Goal: Information Seeking & Learning: Learn about a topic

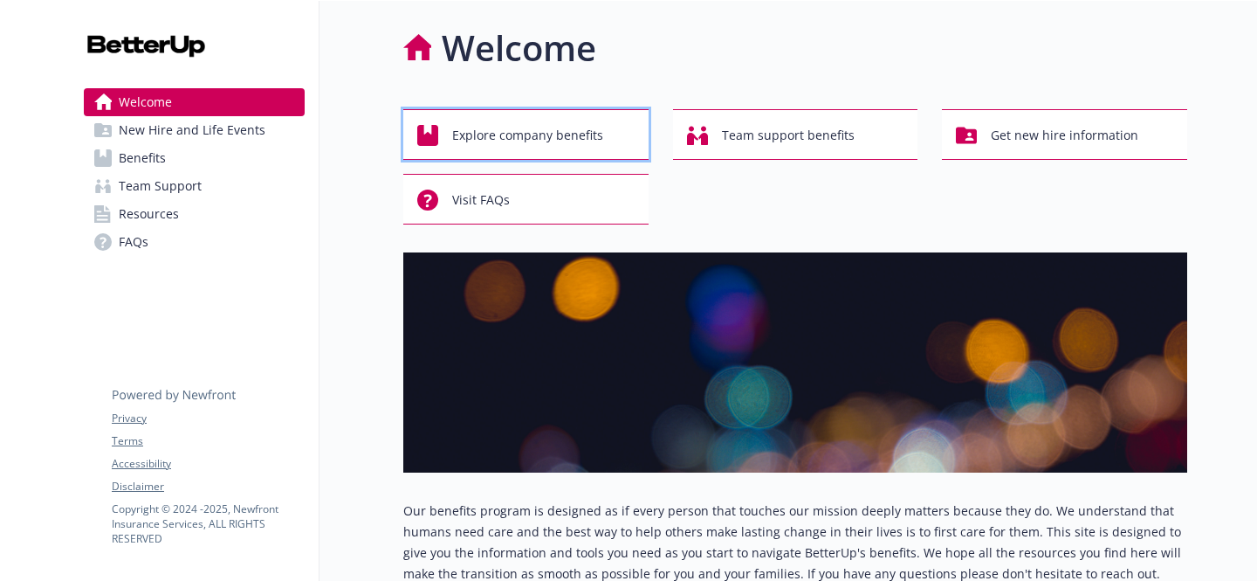
click at [571, 136] on span "Explore company benefits" at bounding box center [527, 135] width 151 height 33
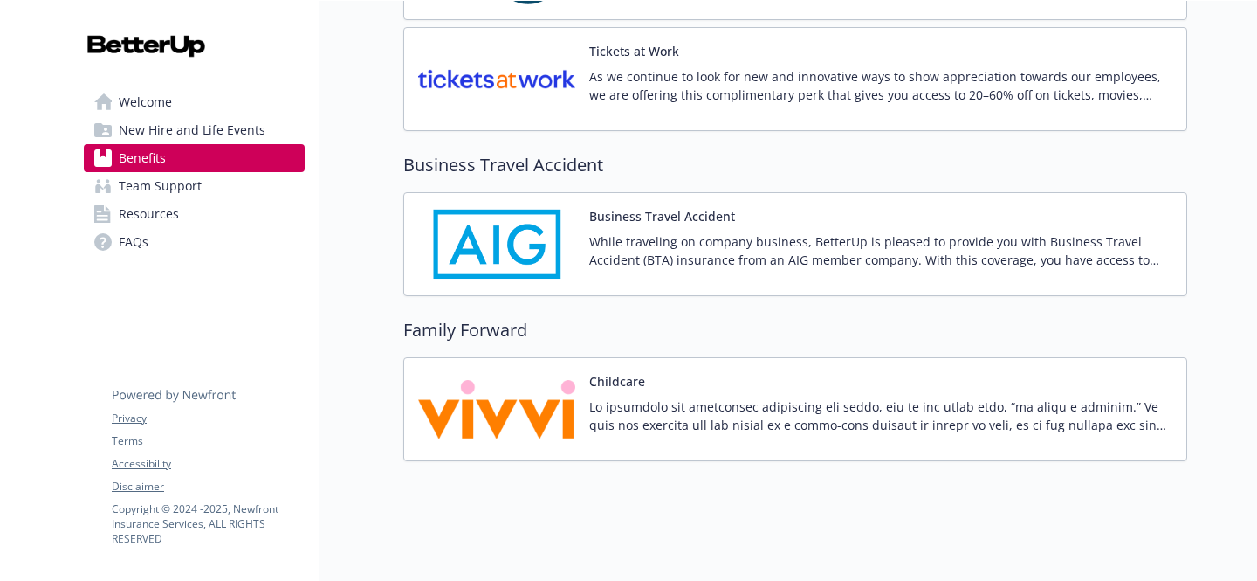
scroll to position [4097, 0]
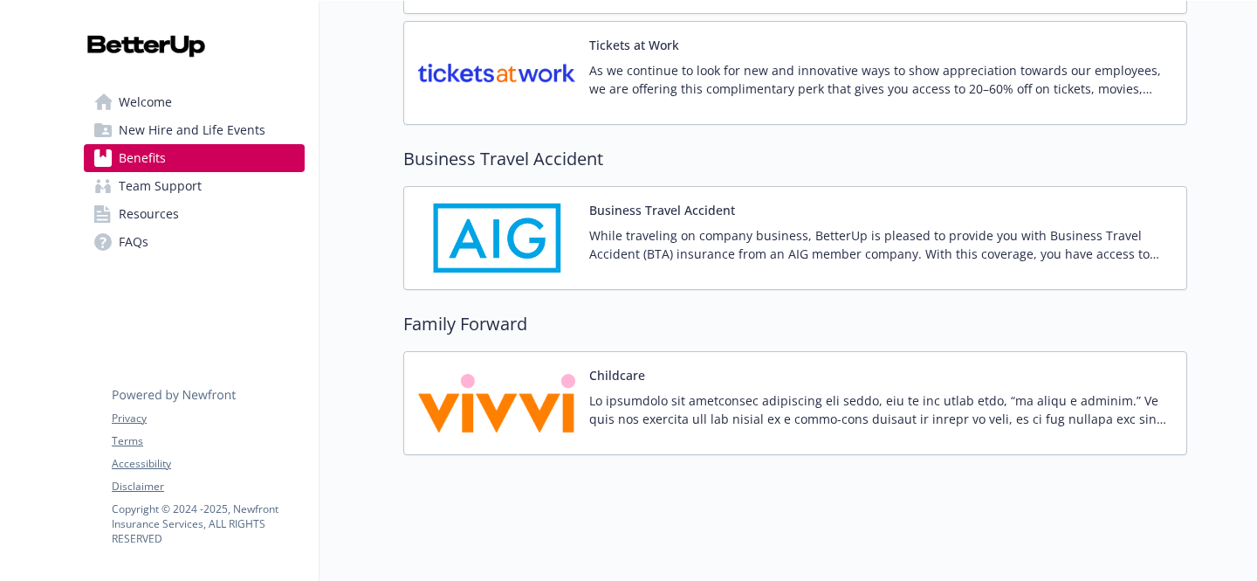
click at [221, 187] on link "Team Support" at bounding box center [194, 186] width 221 height 28
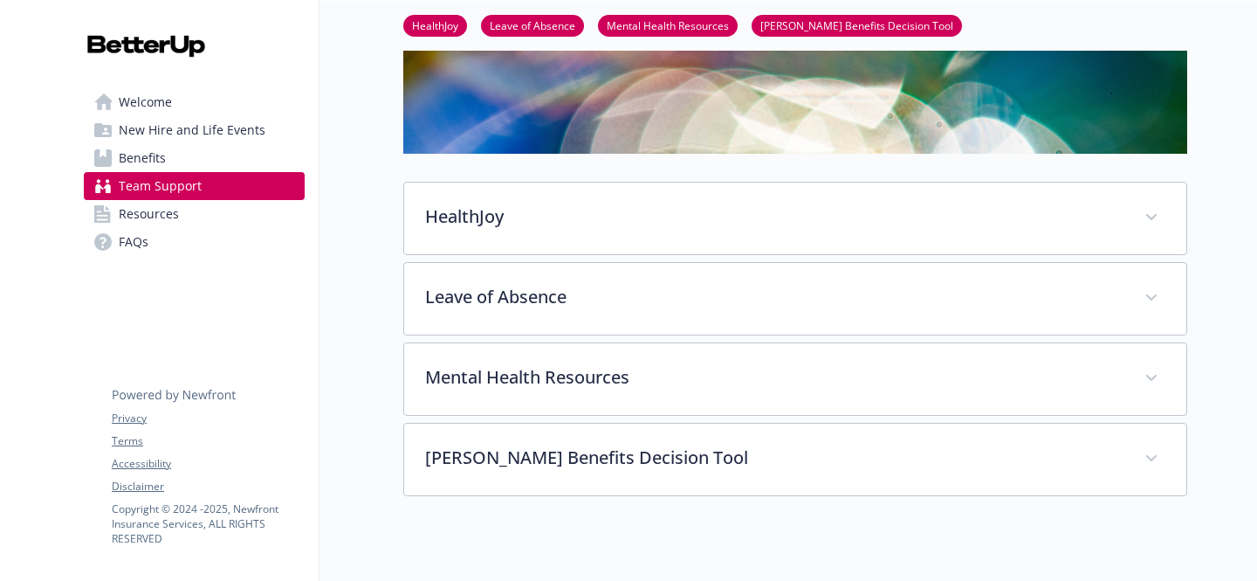
scroll to position [263, 0]
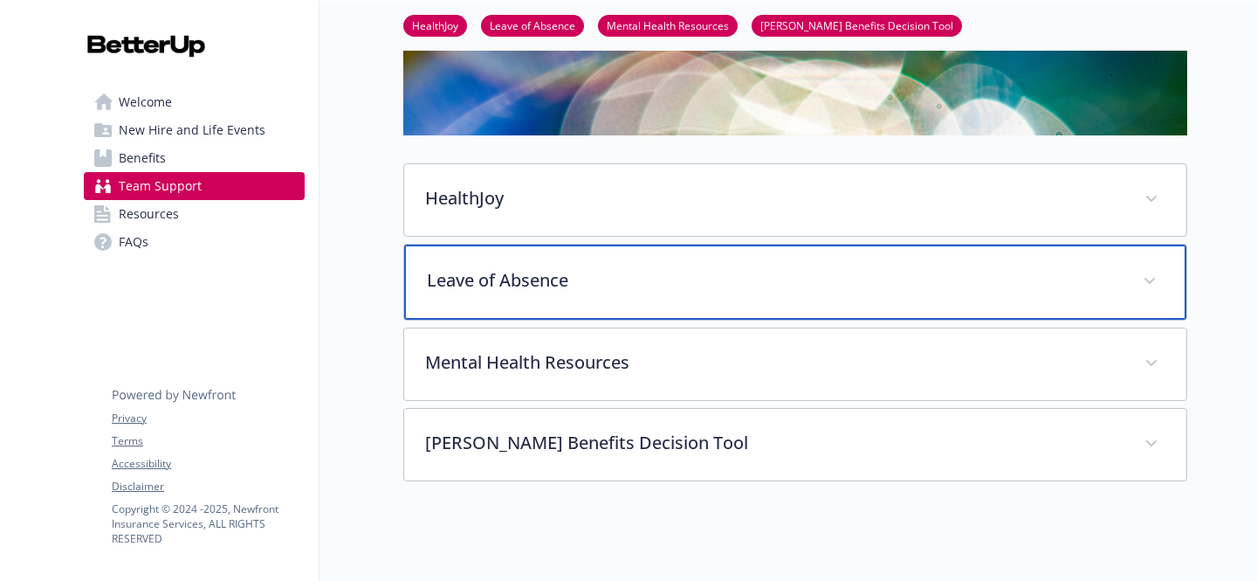
click at [655, 263] on div "Leave of Absence" at bounding box center [795, 281] width 782 height 75
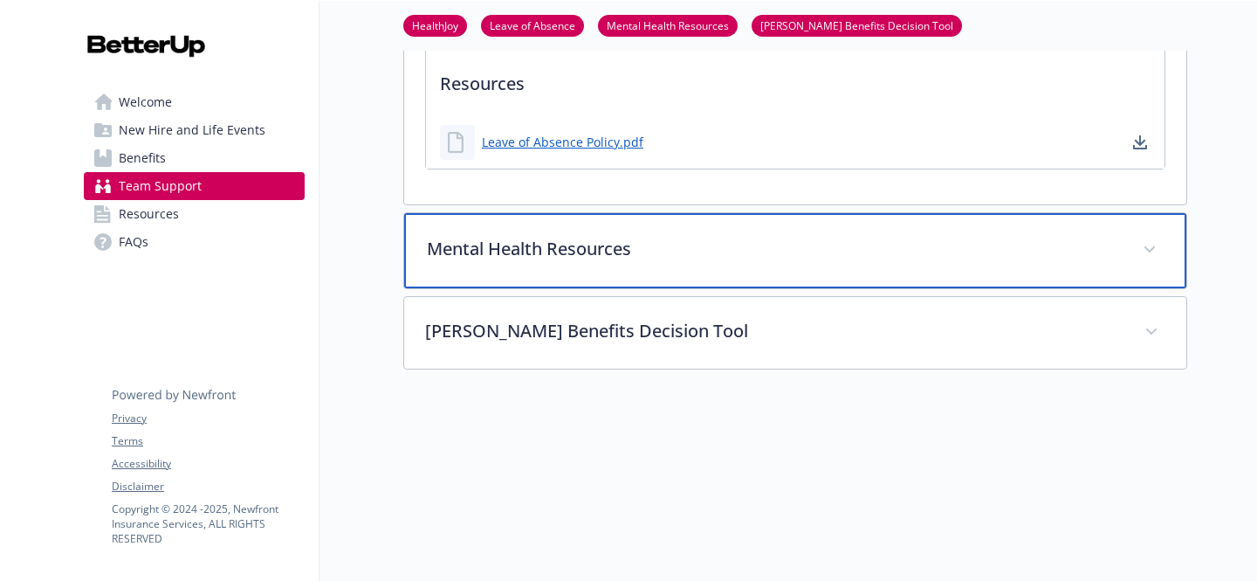
click at [660, 251] on div "Mental Health Resources" at bounding box center [795, 250] width 782 height 75
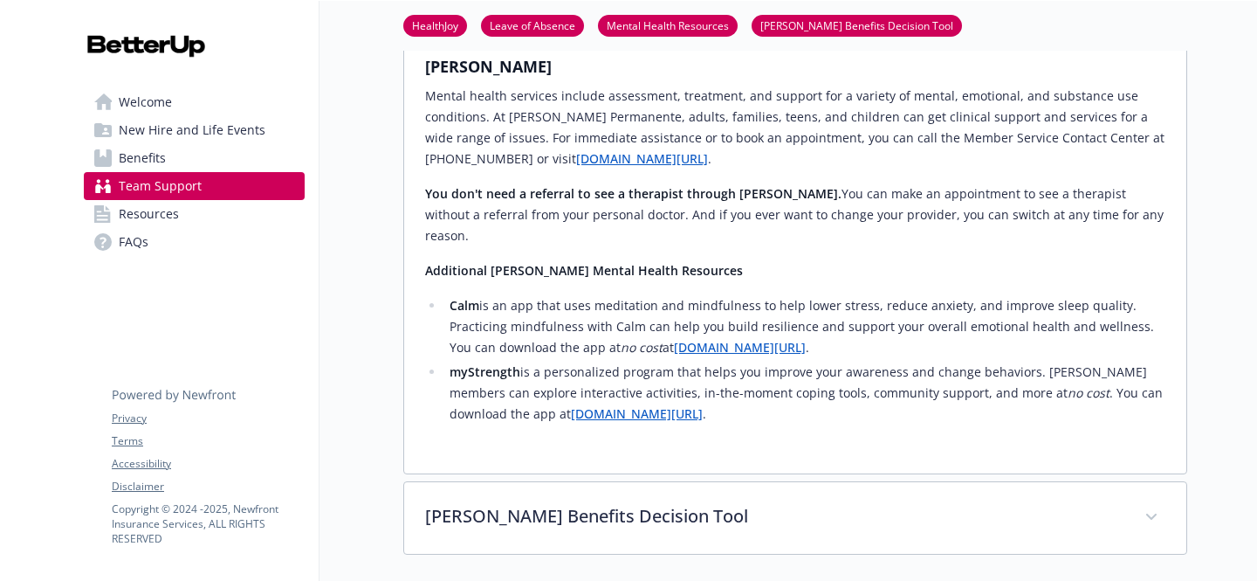
scroll to position [4552, 0]
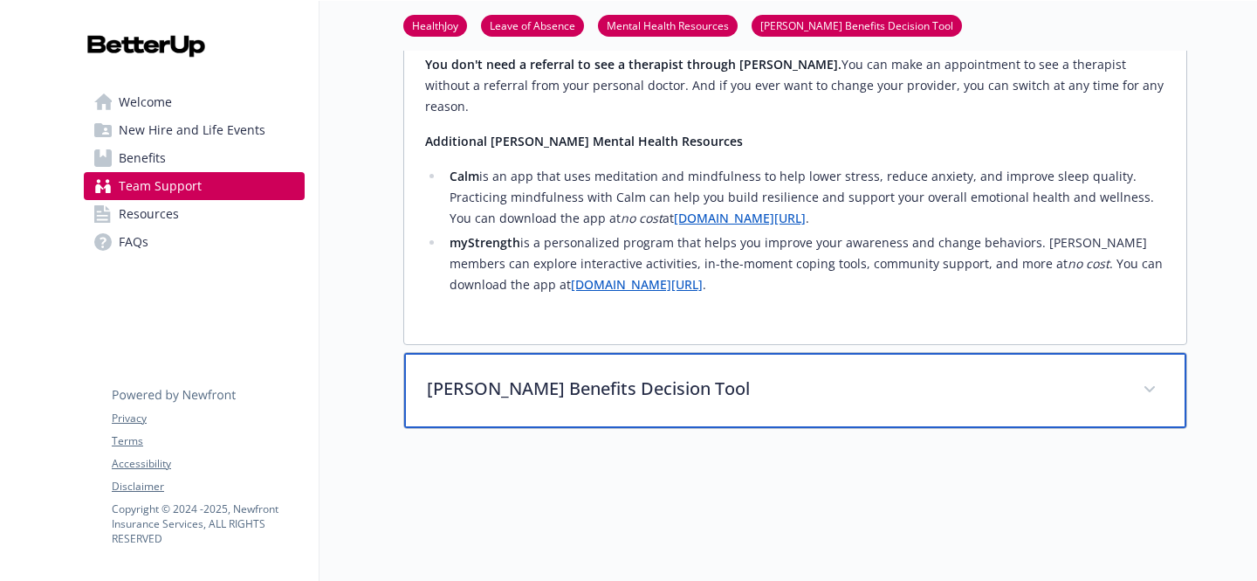
click at [623, 353] on div "[PERSON_NAME] Benefits Decision Tool" at bounding box center [795, 390] width 782 height 75
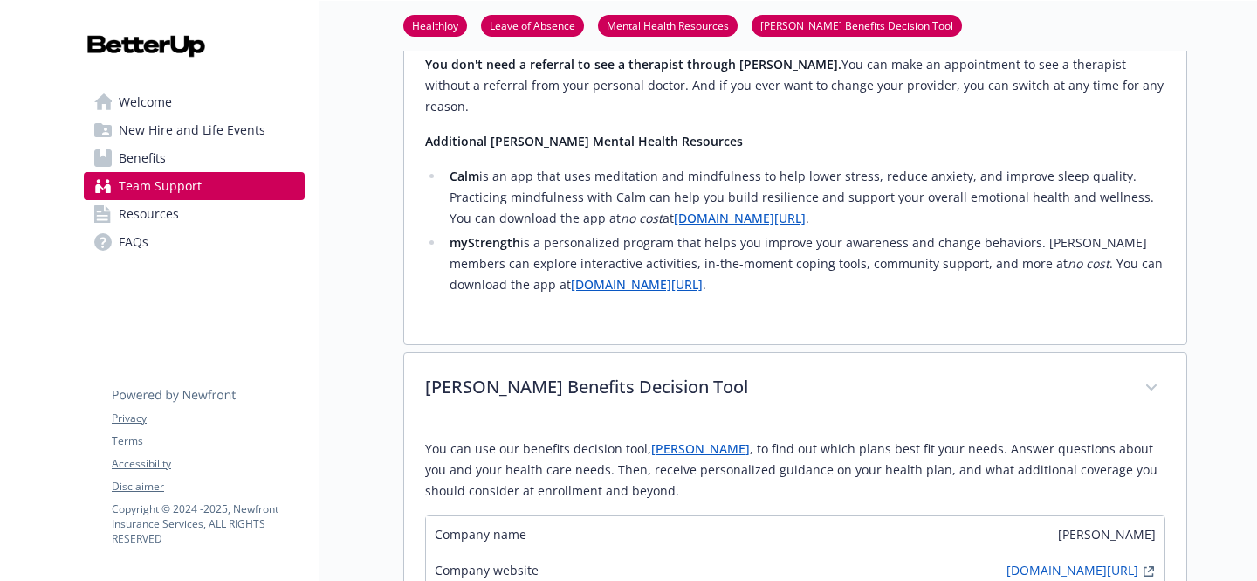
click at [181, 227] on link "Resources" at bounding box center [194, 214] width 221 height 28
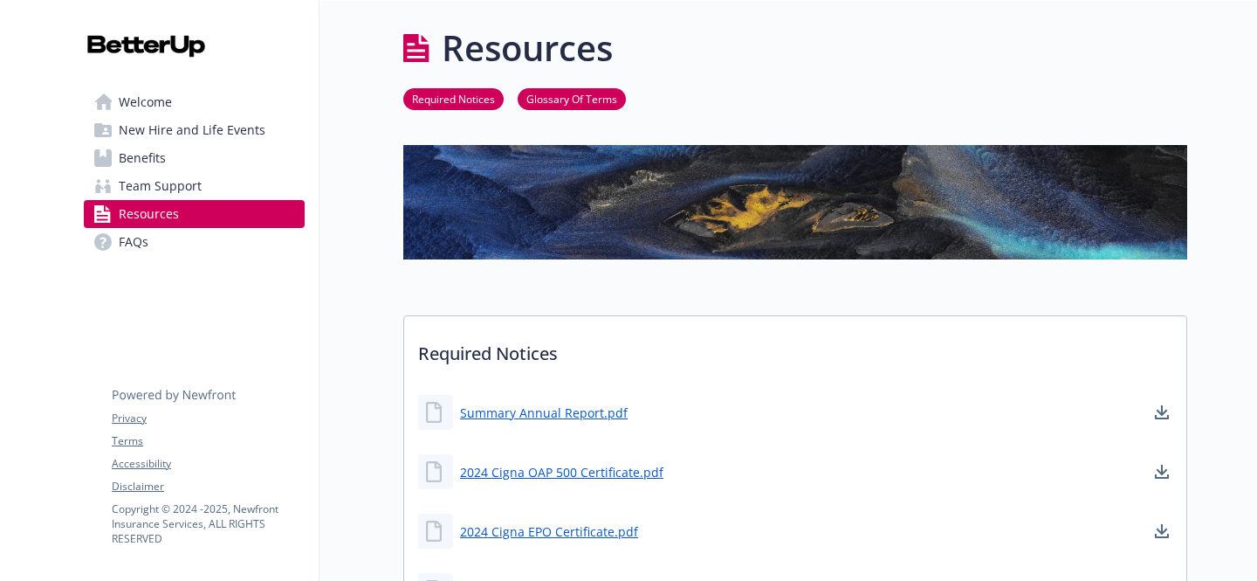
click at [189, 251] on link "FAQs" at bounding box center [194, 242] width 221 height 28
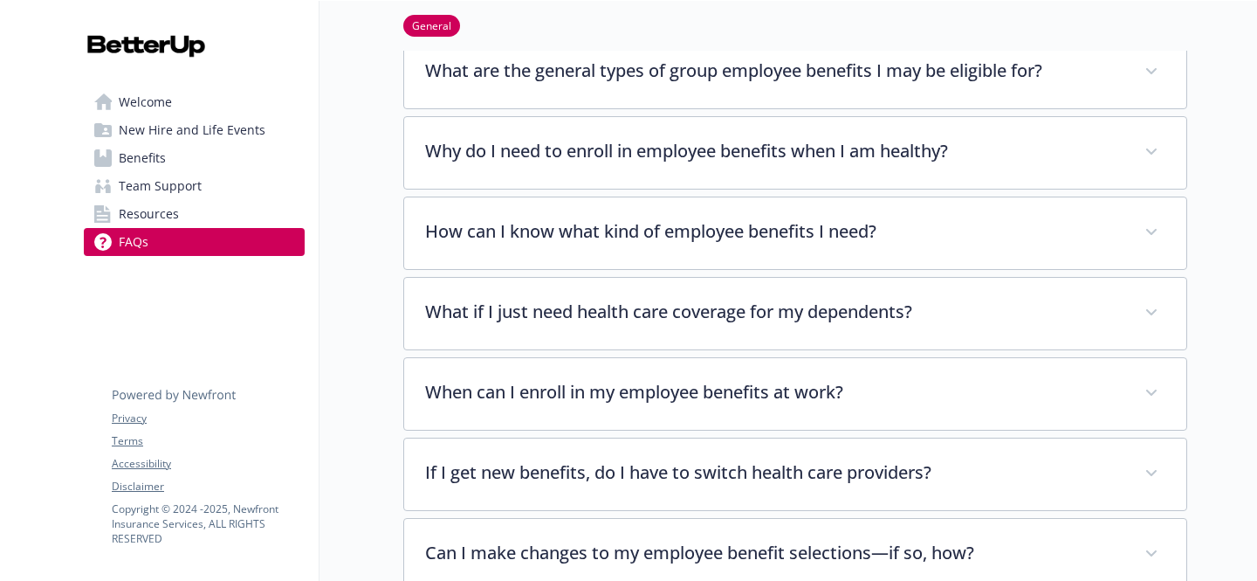
click at [237, 93] on link "Welcome" at bounding box center [194, 102] width 221 height 28
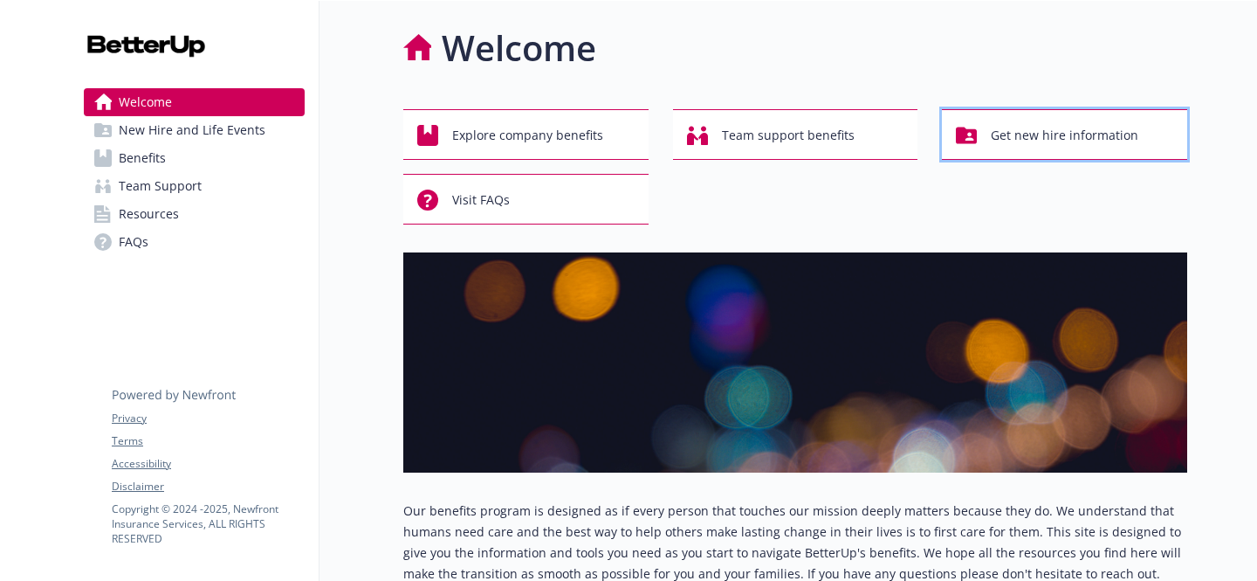
click at [1065, 121] on span "Get new hire information" at bounding box center [1065, 135] width 148 height 33
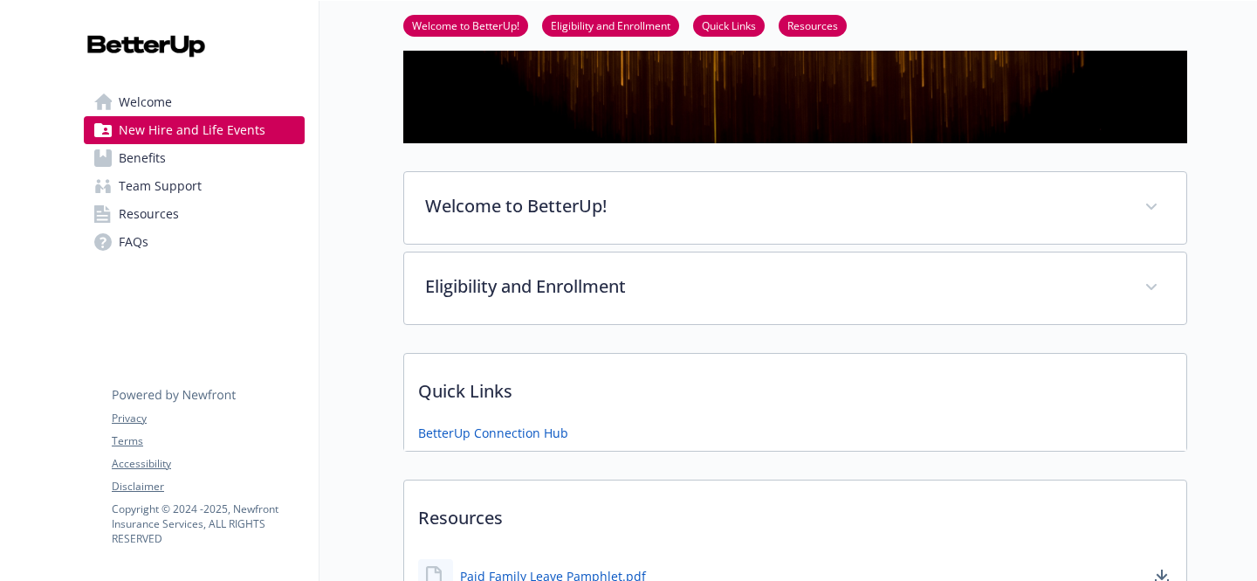
scroll to position [235, 0]
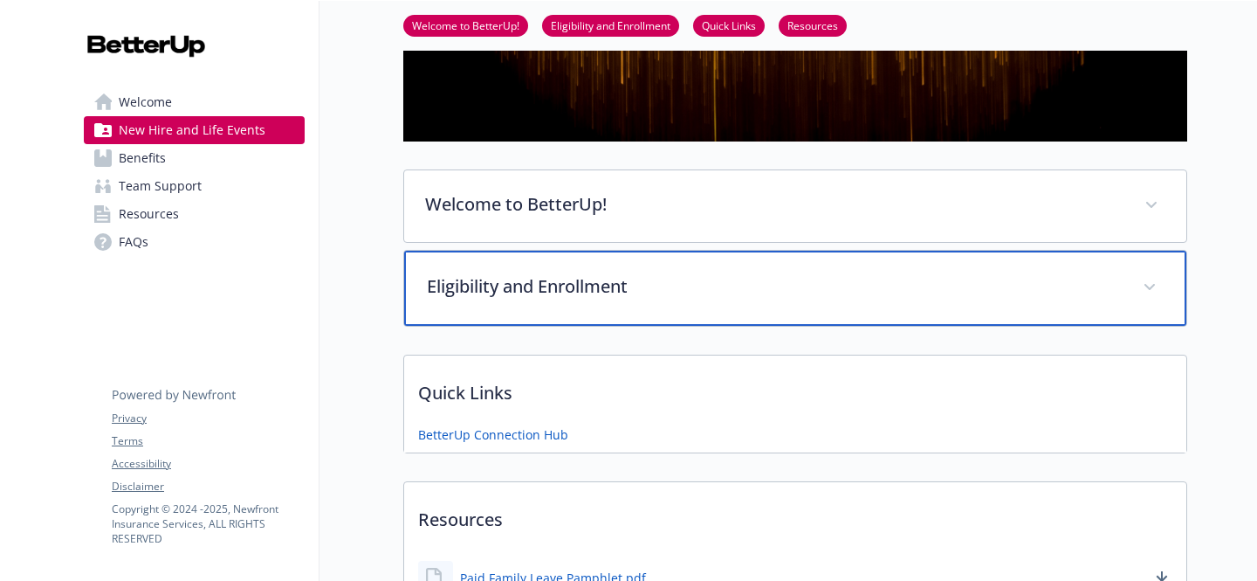
click at [512, 315] on div "Eligibility and Enrollment" at bounding box center [795, 288] width 782 height 75
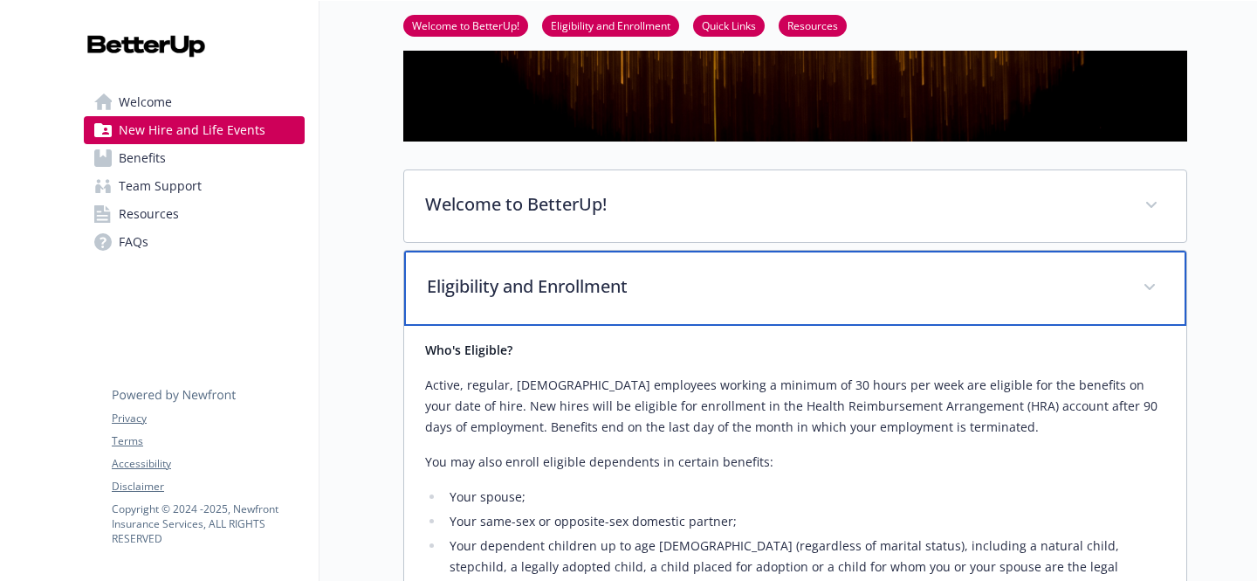
click at [512, 315] on div "Eligibility and Enrollment" at bounding box center [795, 288] width 782 height 75
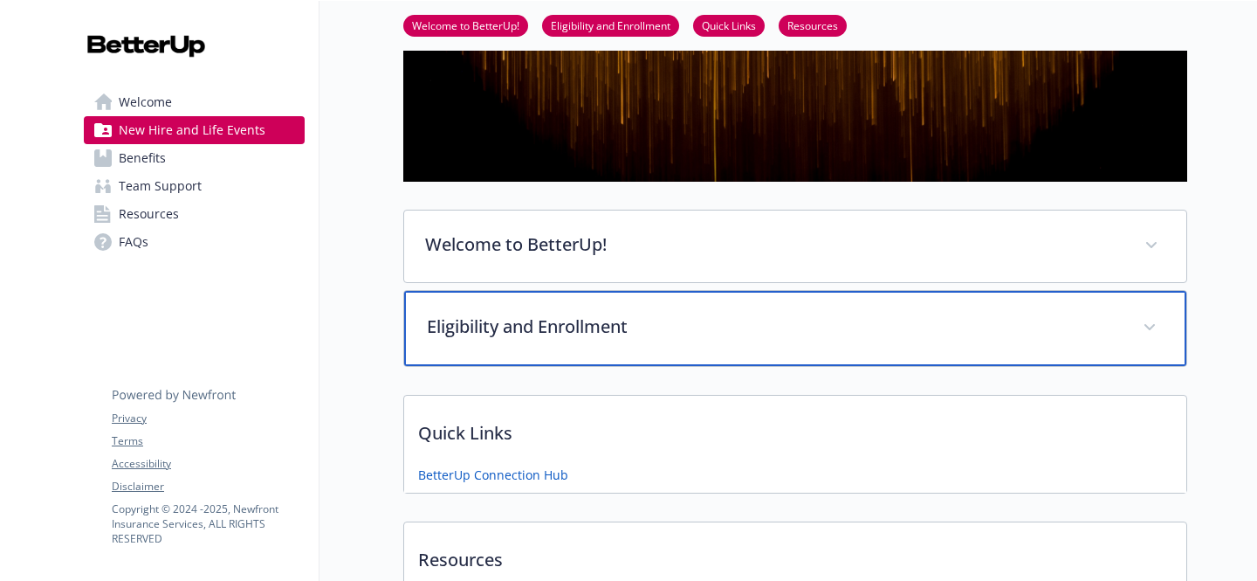
scroll to position [158, 0]
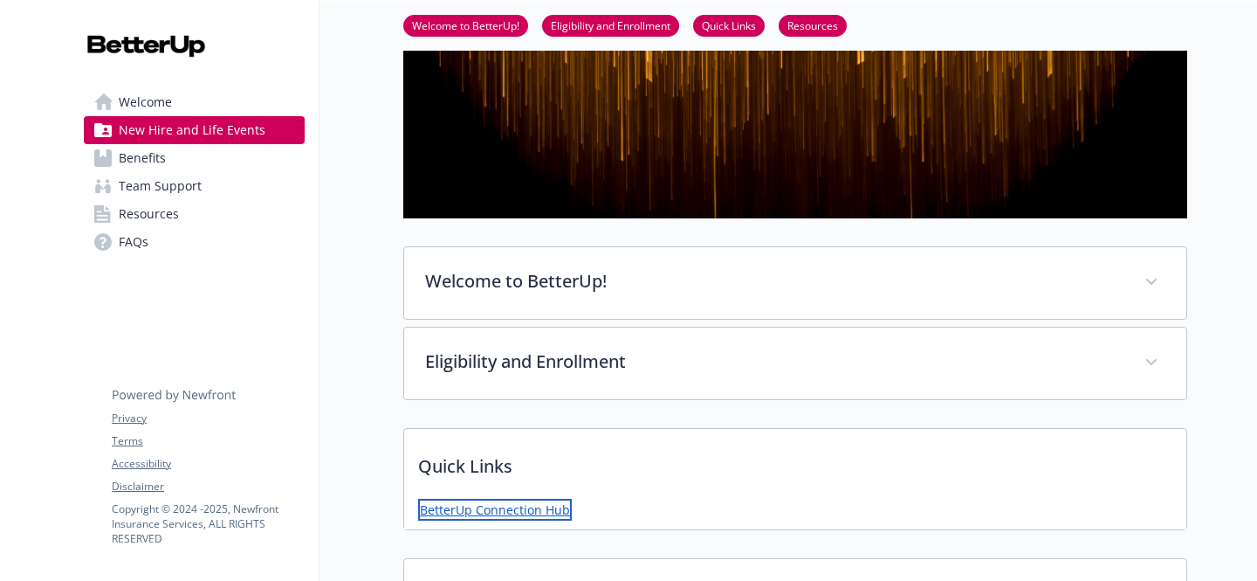
click at [505, 507] on link "BetterUp Connection Hub" at bounding box center [495, 509] width 154 height 22
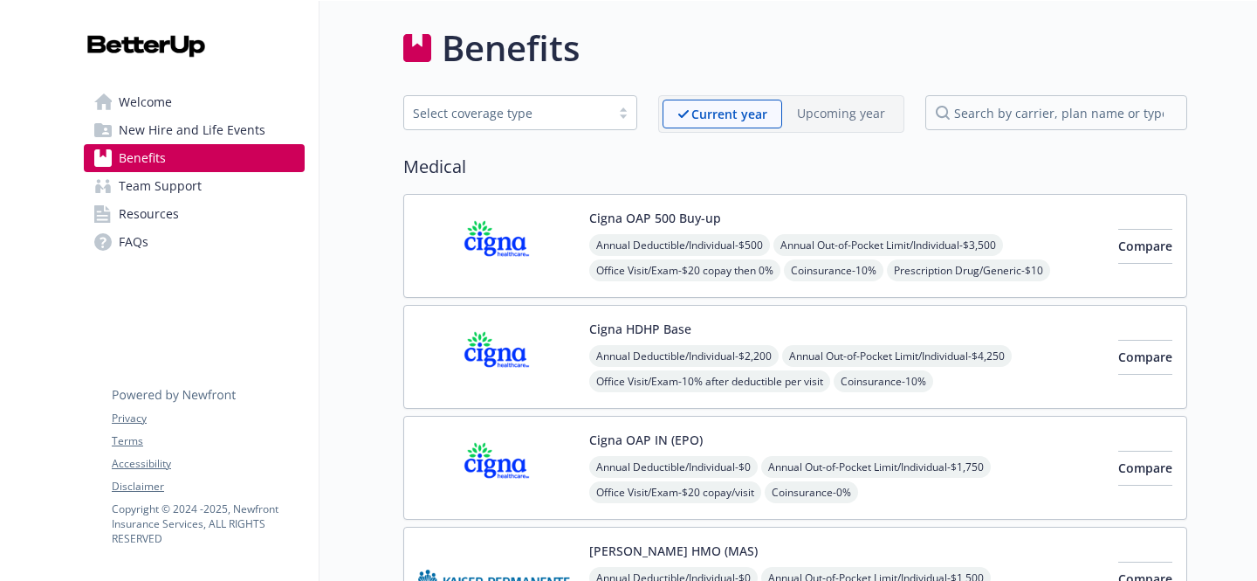
click at [542, 113] on div "Select coverage type" at bounding box center [507, 113] width 189 height 18
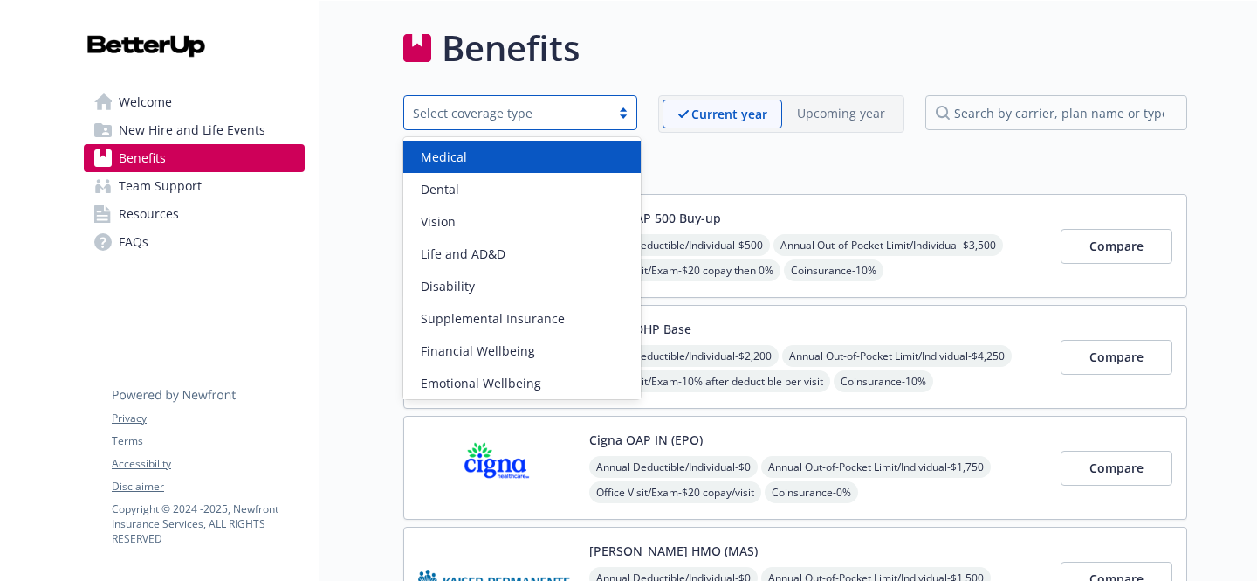
click at [233, 106] on link "Welcome" at bounding box center [194, 102] width 221 height 28
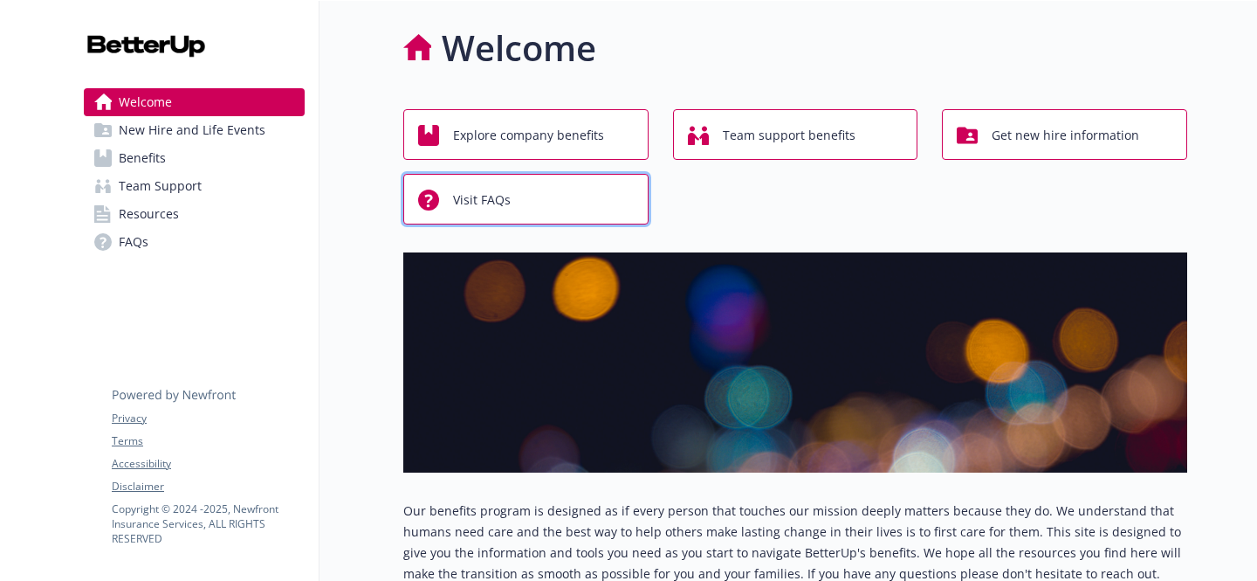
click at [526, 187] on div "Visit FAQs" at bounding box center [528, 199] width 221 height 33
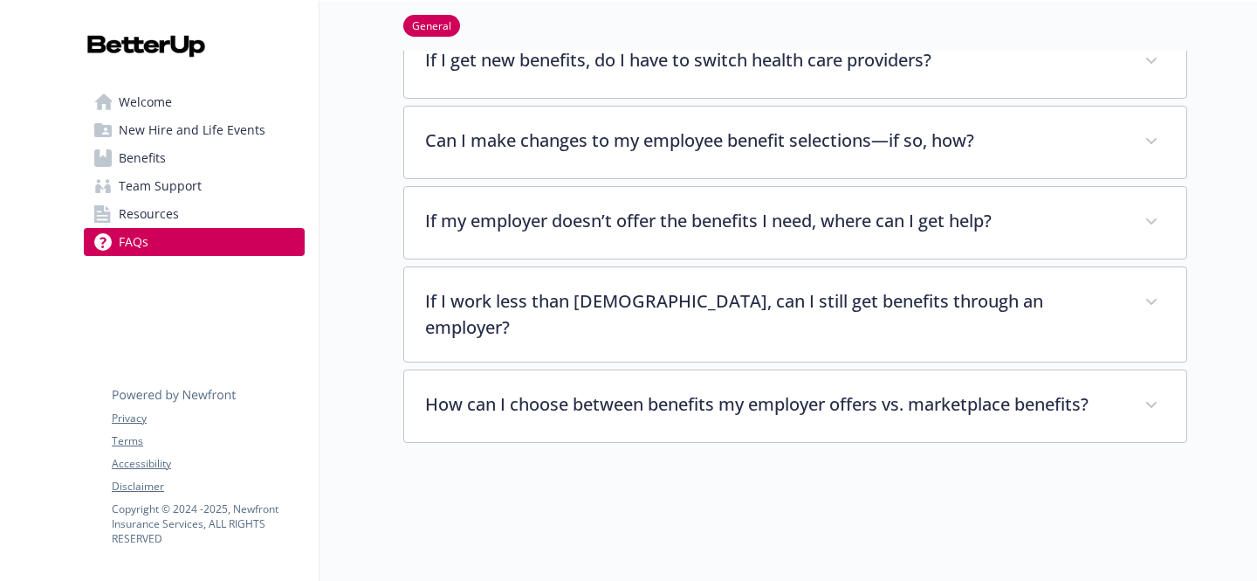
scroll to position [572, 0]
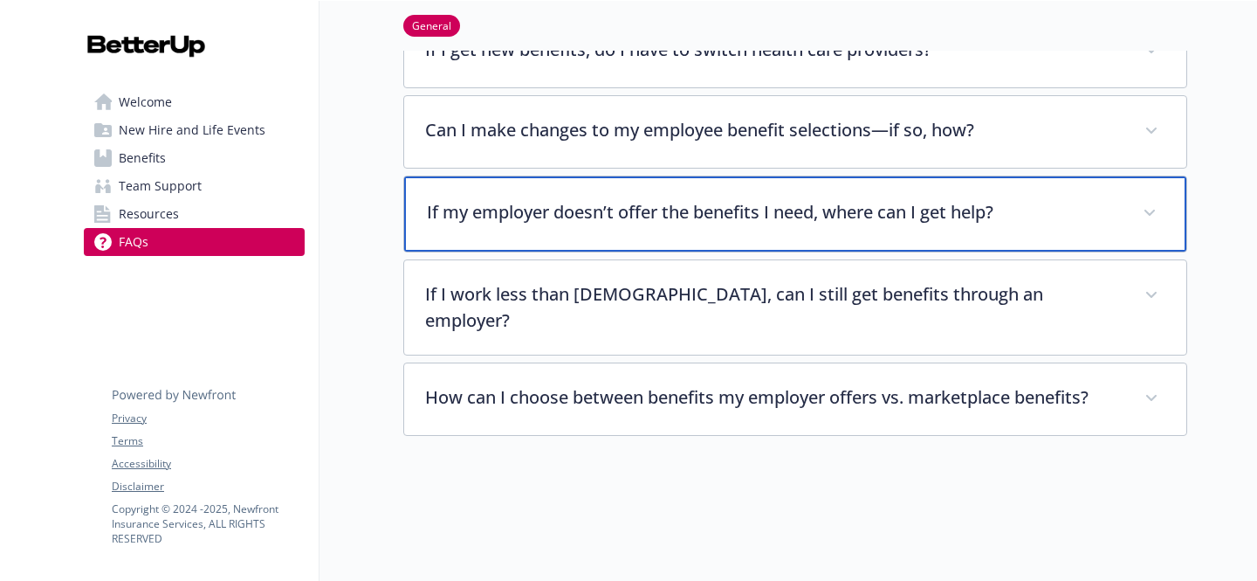
click at [559, 227] on div "If my employer doesn’t offer the benefits I need, where can I get help?" at bounding box center [795, 213] width 782 height 75
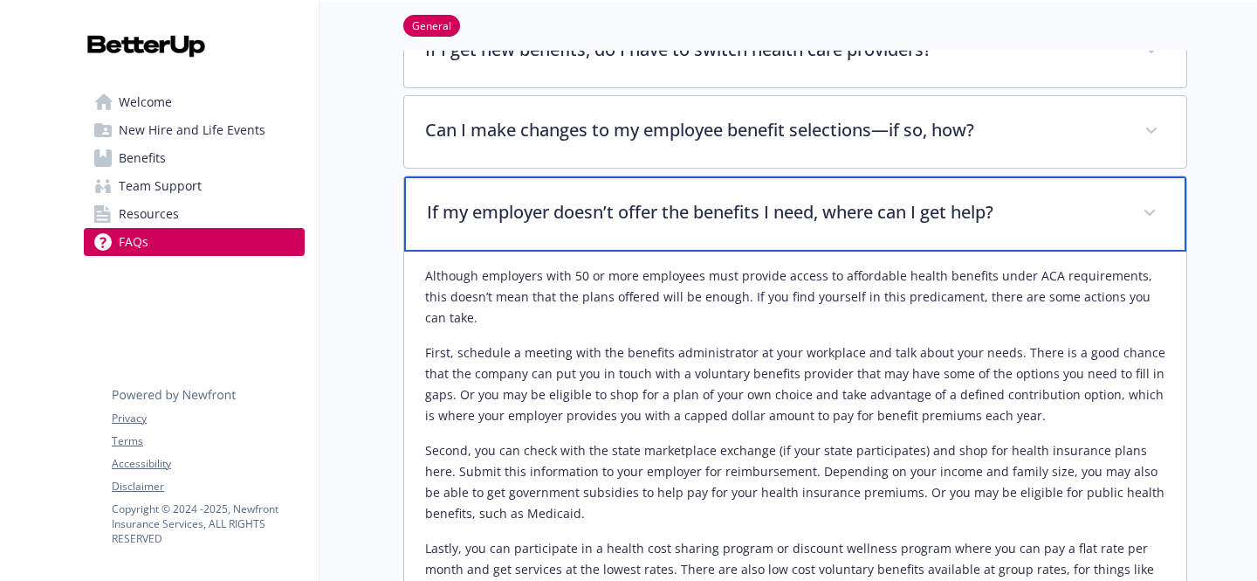
click at [559, 227] on div "If my employer doesn’t offer the benefits I need, where can I get help?" at bounding box center [795, 213] width 782 height 75
